Goal: Information Seeking & Learning: Find specific fact

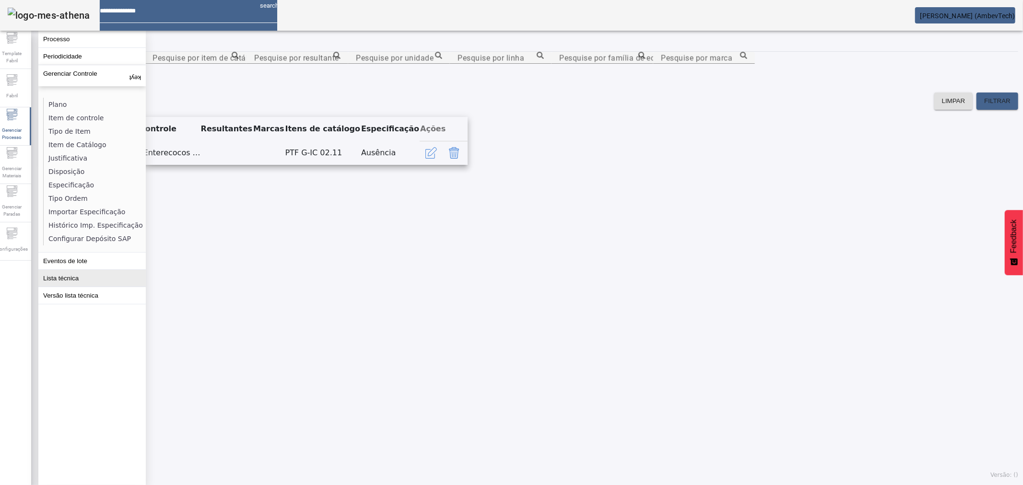
click at [77, 280] on button "Lista técnica" at bounding box center [91, 278] width 107 height 17
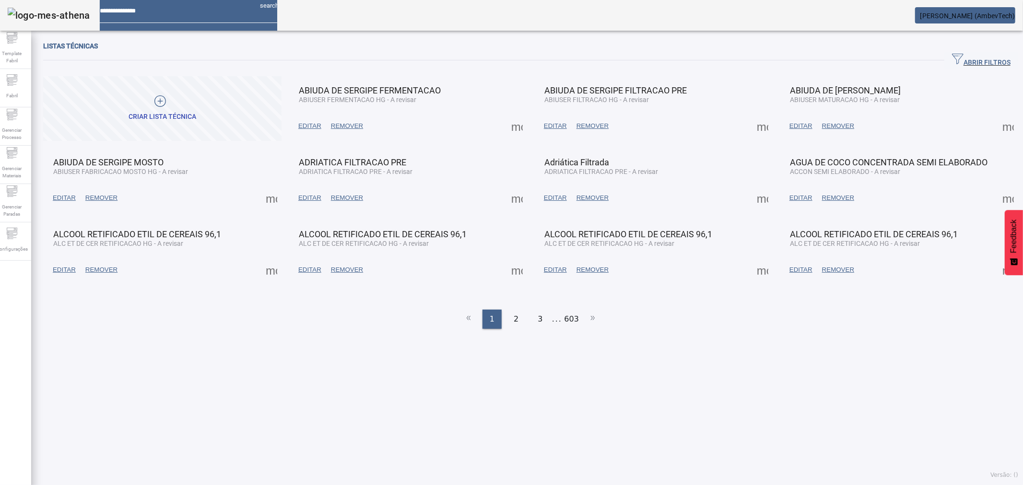
click at [944, 49] on span "button" at bounding box center [981, 60] width 74 height 23
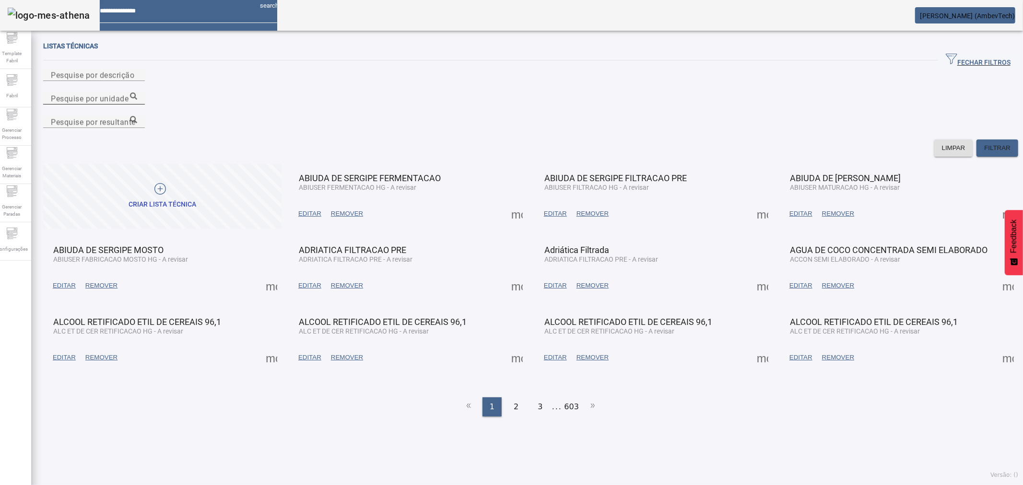
click at [137, 93] on div "Pesquise por unidade" at bounding box center [94, 99] width 86 height 12
click at [137, 93] on icon at bounding box center [133, 96] width 7 height 7
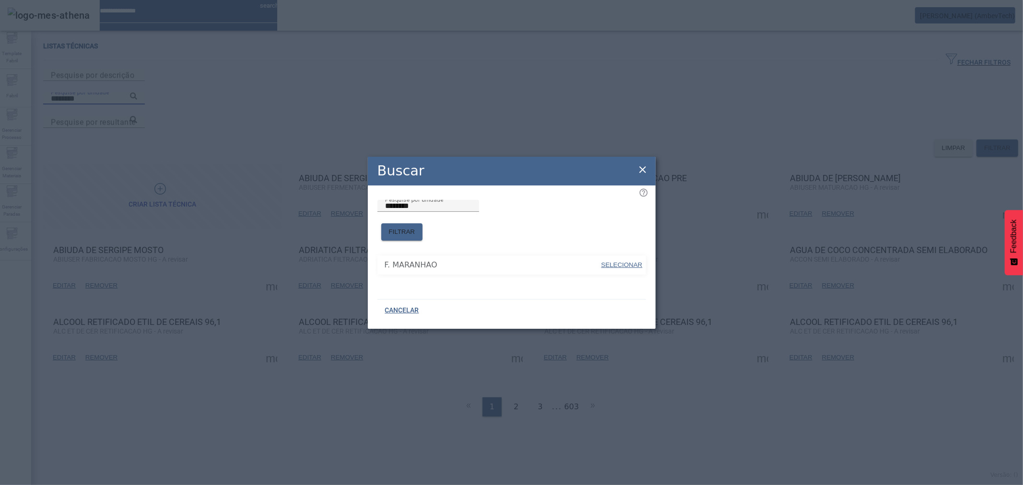
click at [612, 254] on span at bounding box center [621, 265] width 43 height 23
type input "**********"
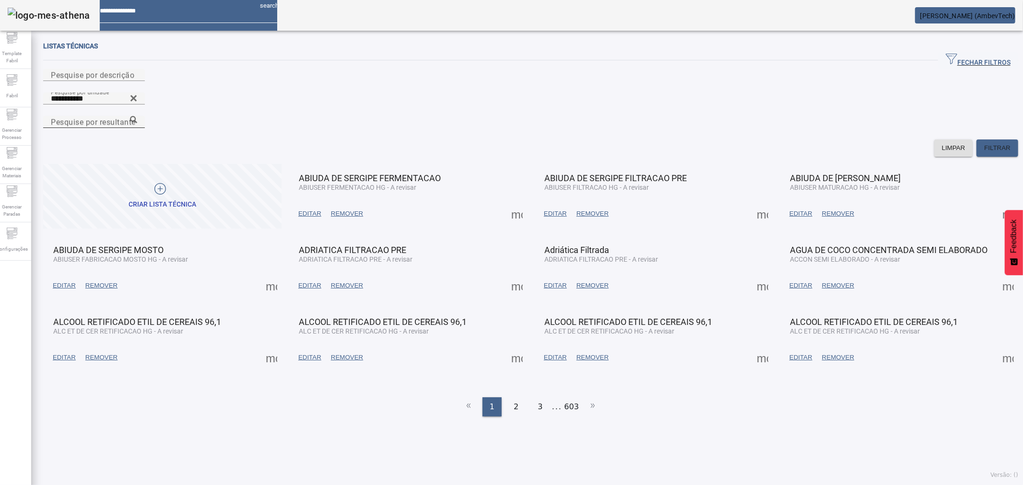
click at [137, 116] on div "Pesquise por resultante" at bounding box center [94, 122] width 86 height 12
paste input "**********"
click at [137, 116] on icon at bounding box center [133, 119] width 7 height 7
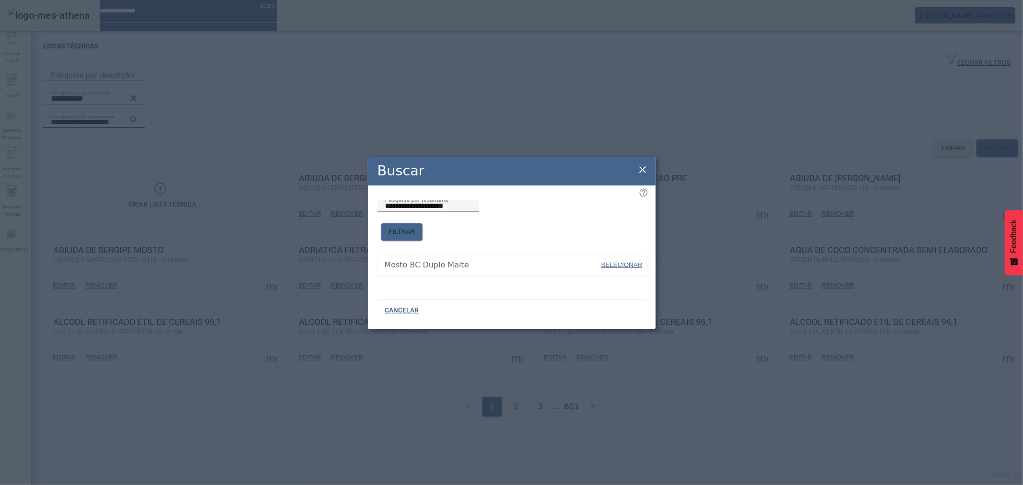
click at [622, 261] on span "SELECIONAR" at bounding box center [621, 264] width 41 height 7
type input "**********"
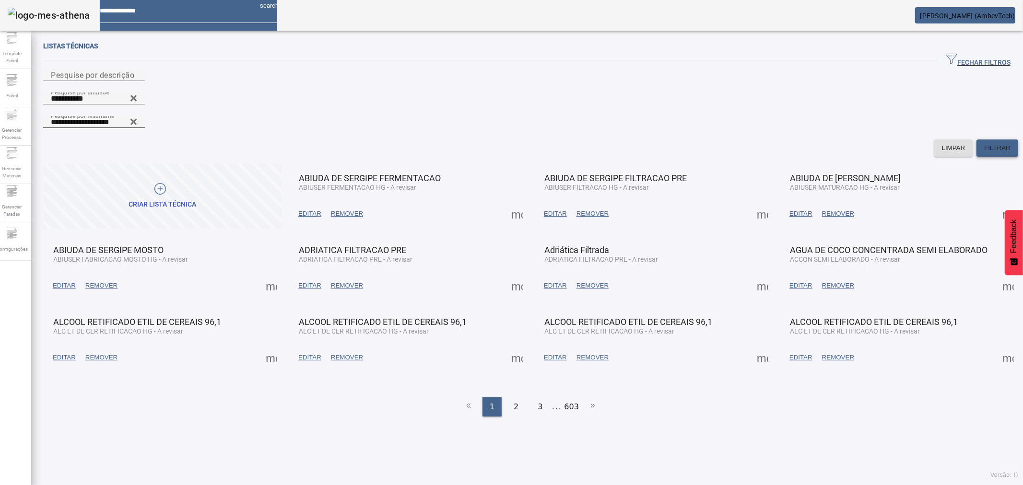
click at [999, 137] on span at bounding box center [997, 148] width 42 height 23
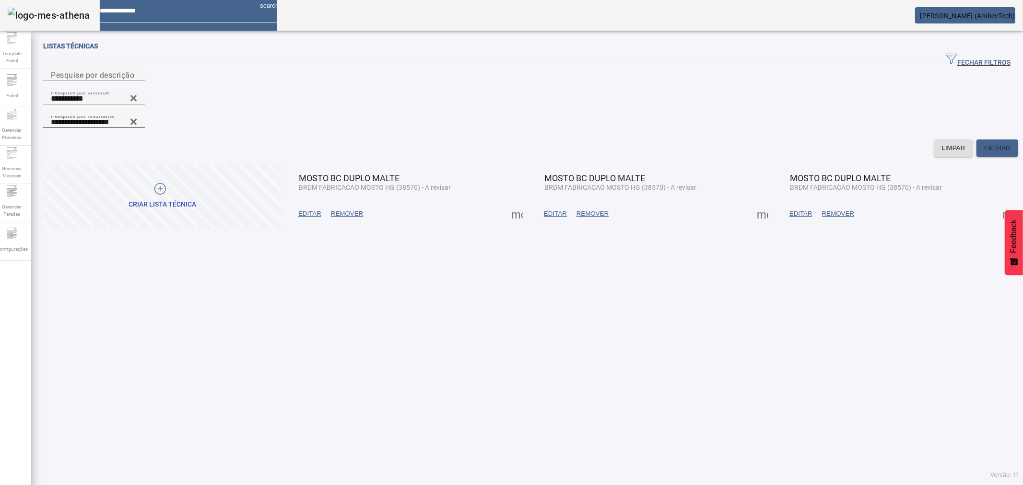
click at [305, 209] on span "EDITAR" at bounding box center [309, 214] width 23 height 10
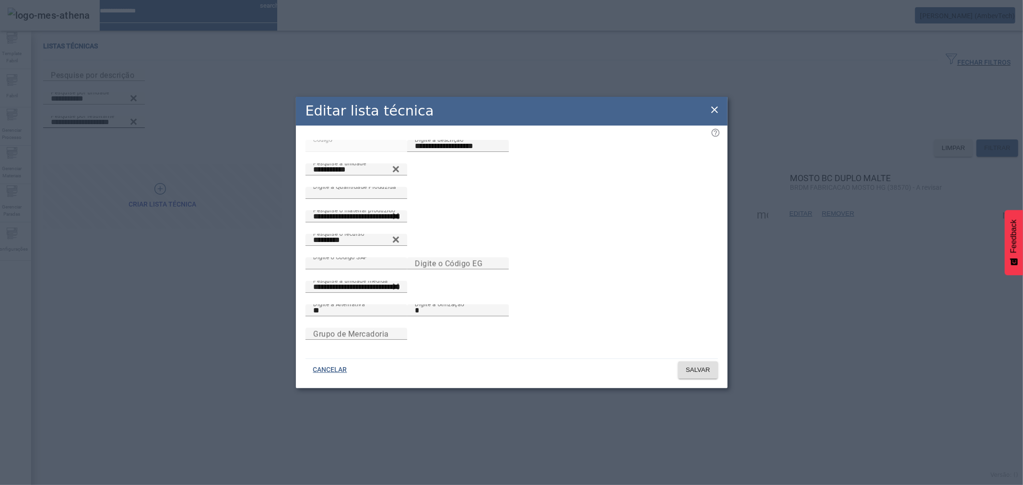
click at [715, 104] on icon at bounding box center [715, 110] width 12 height 12
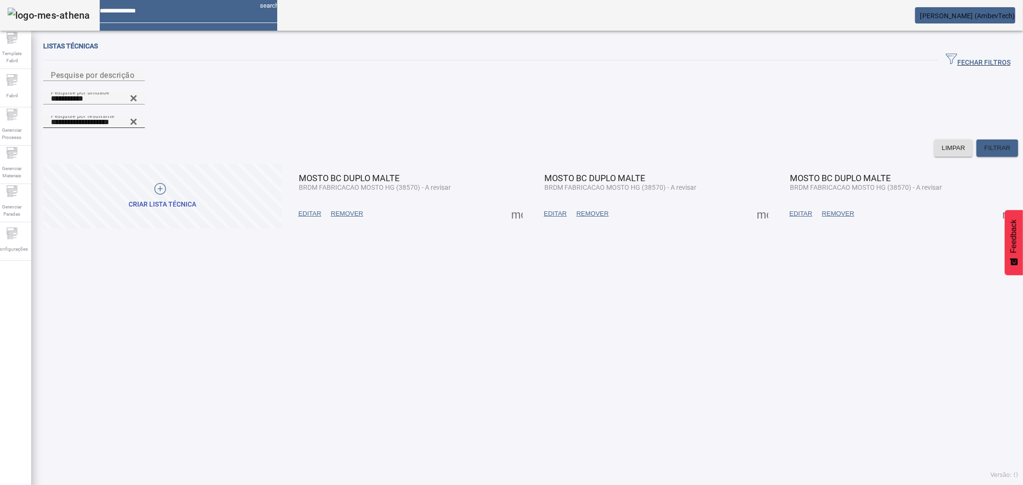
click at [515, 202] on span at bounding box center [516, 213] width 23 height 23
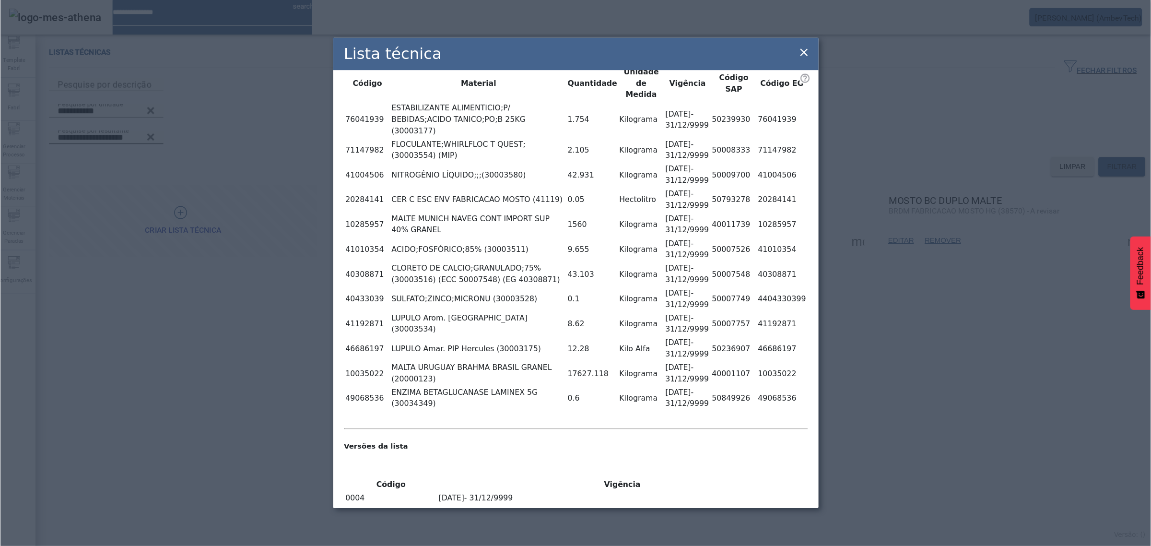
scroll to position [53, 0]
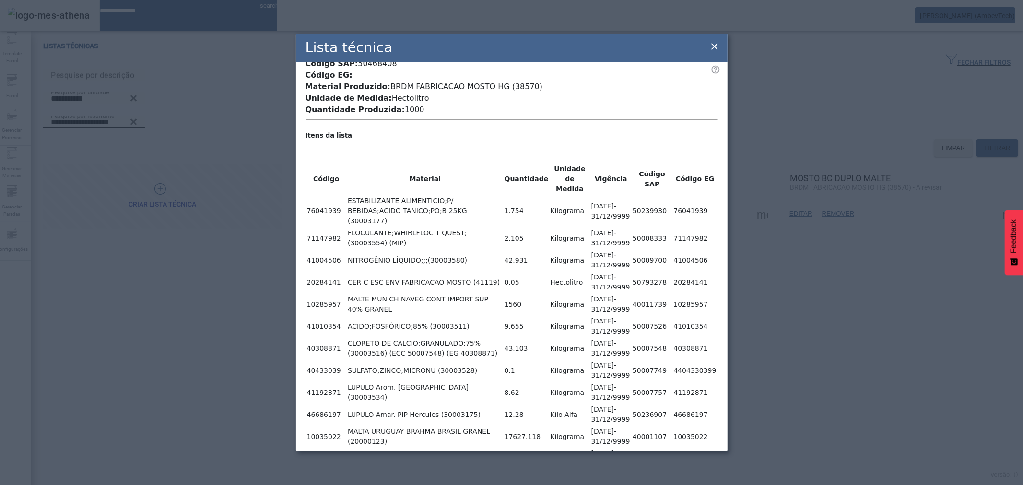
drag, startPoint x: 398, startPoint y: 160, endPoint x: 582, endPoint y: 181, distance: 184.9
click at [574, 181] on table "Código Material Quantidade Unidade de Medida Vigência Código SAP Código EG 7604…" at bounding box center [511, 317] width 412 height 308
drag, startPoint x: 577, startPoint y: 240, endPoint x: 527, endPoint y: 309, distance: 85.4
click at [575, 272] on td "Hectolitro" at bounding box center [570, 282] width 40 height 21
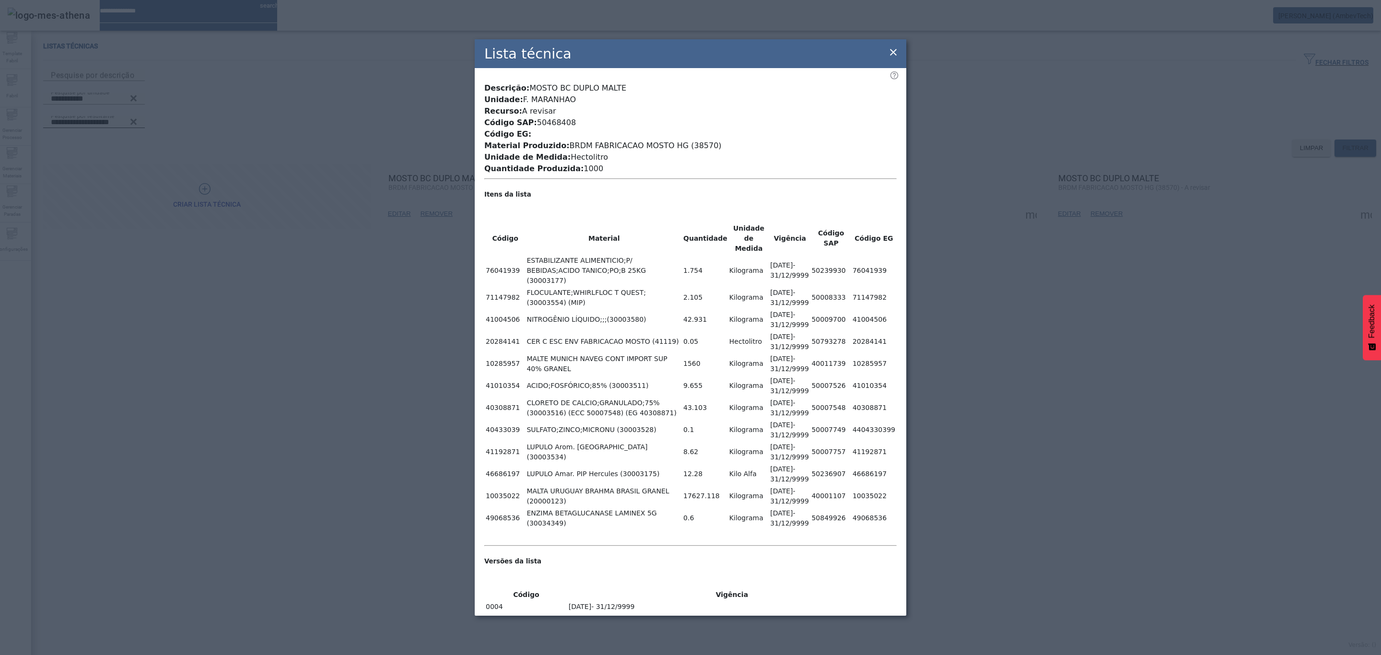
scroll to position [0, 0]
click at [889, 47] on icon at bounding box center [894, 53] width 12 height 12
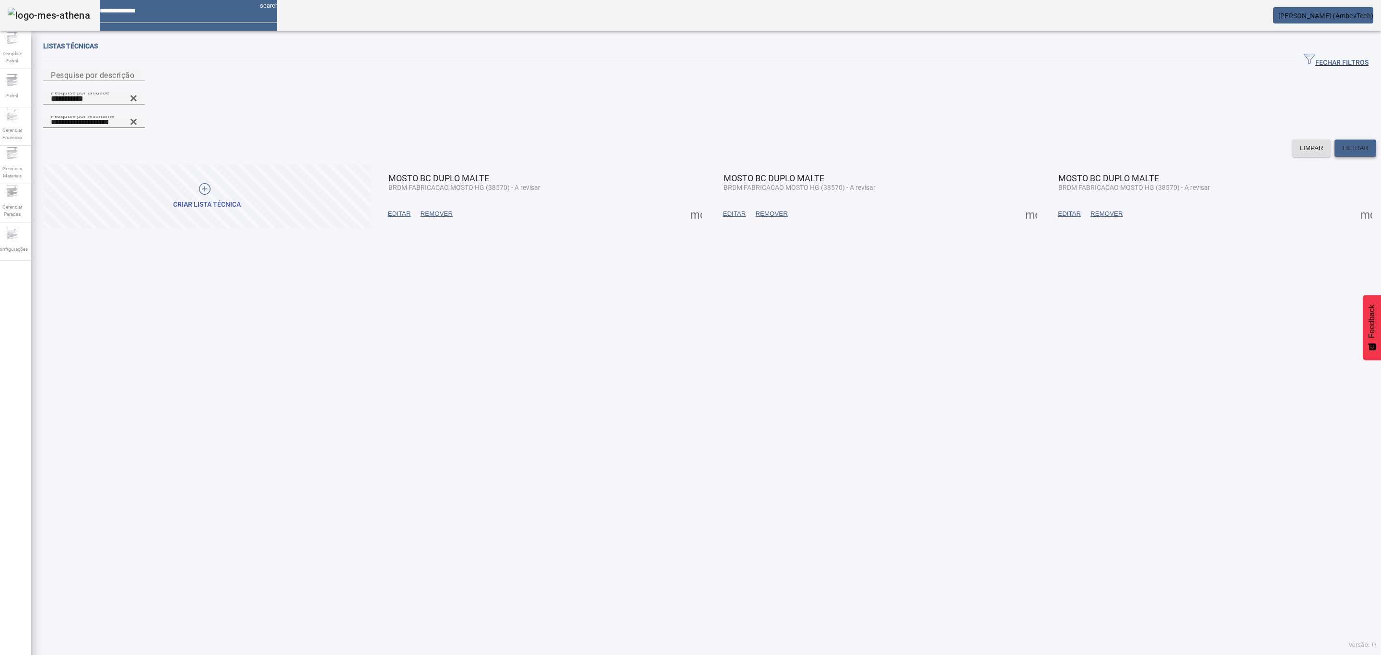
click at [1022, 143] on span "FILTRAR" at bounding box center [1355, 148] width 26 height 10
click at [697, 202] on span at bounding box center [696, 213] width 23 height 23
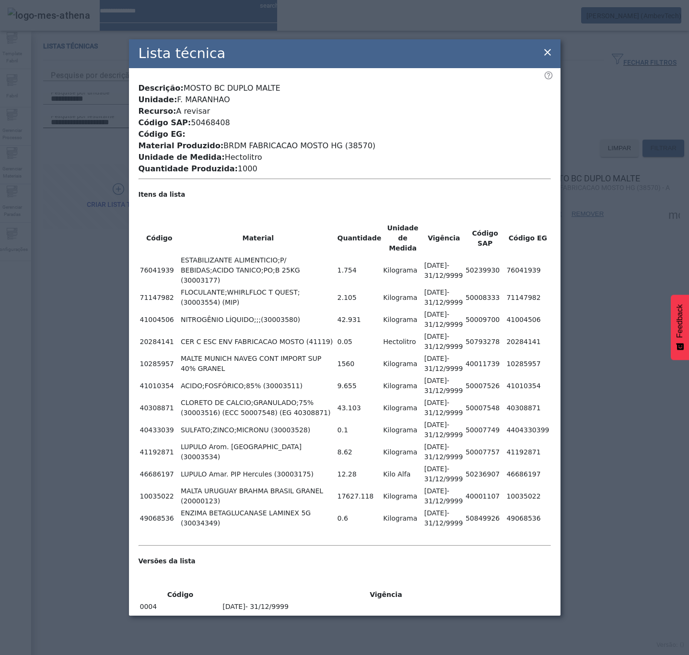
click at [332, 141] on span "BRDM FABRICACAO MOSTO HG (38570)" at bounding box center [299, 145] width 152 height 9
copy span "38570"
